Goal: Complete application form

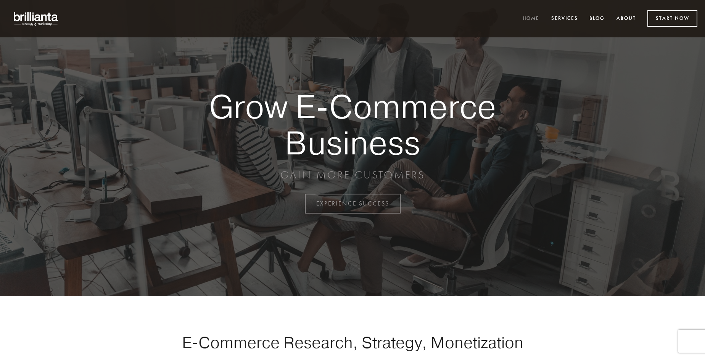
scroll to position [1999, 0]
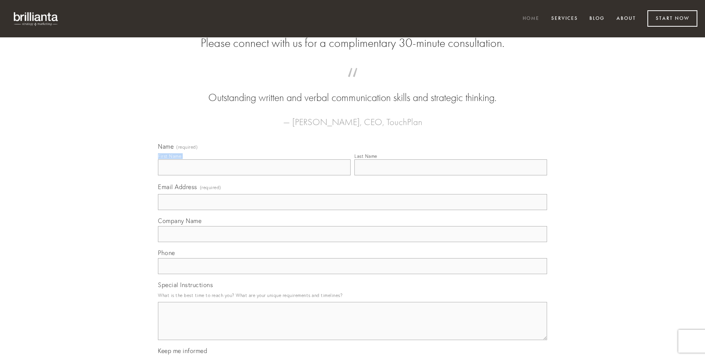
type input "[PERSON_NAME]"
click at [450, 175] on input "Last Name" at bounding box center [450, 167] width 193 height 16
type input "[PERSON_NAME]"
click at [352, 210] on input "Email Address (required)" at bounding box center [352, 202] width 389 height 16
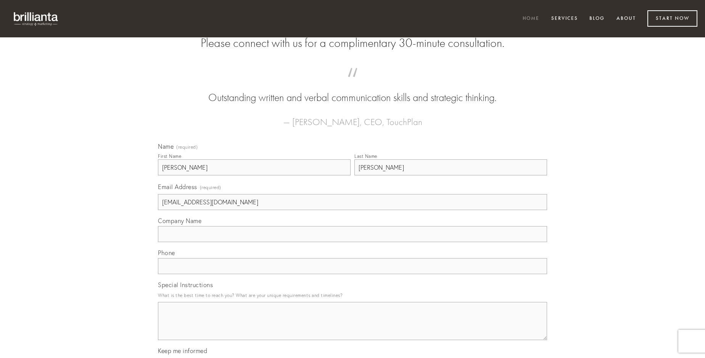
type input "[EMAIL_ADDRESS][DOMAIN_NAME]"
click at [352, 242] on input "Company Name" at bounding box center [352, 234] width 389 height 16
type input "[PERSON_NAME]"
click at [352, 274] on input "text" at bounding box center [352, 266] width 389 height 16
click at [352, 328] on textarea "Special Instructions" at bounding box center [352, 321] width 389 height 38
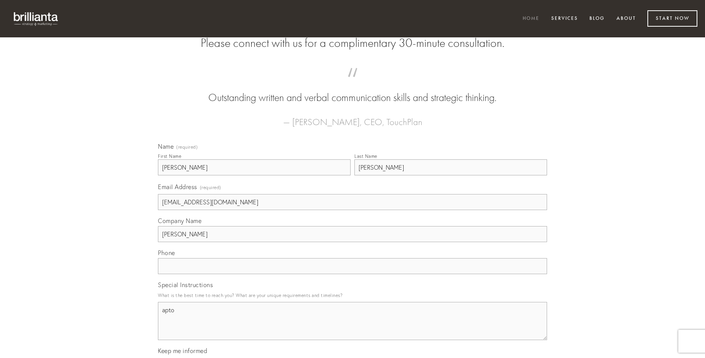
type textarea "apto"
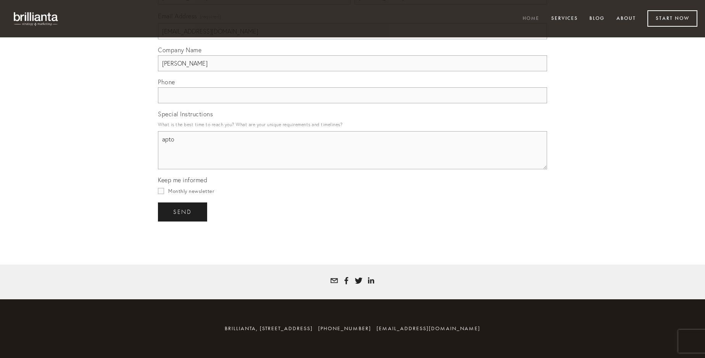
click at [183, 212] on span "send" at bounding box center [182, 212] width 19 height 7
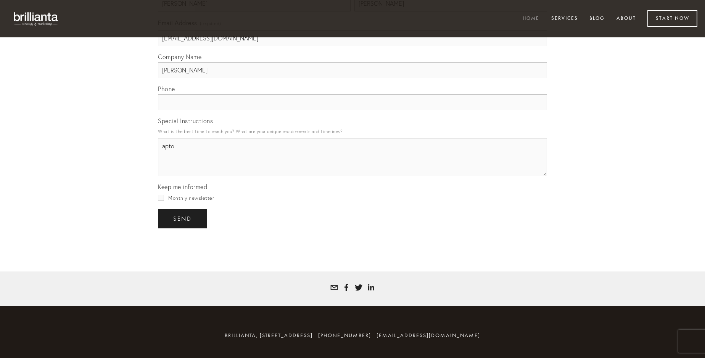
scroll to position [1976, 0]
